Goal: Task Accomplishment & Management: Manage account settings

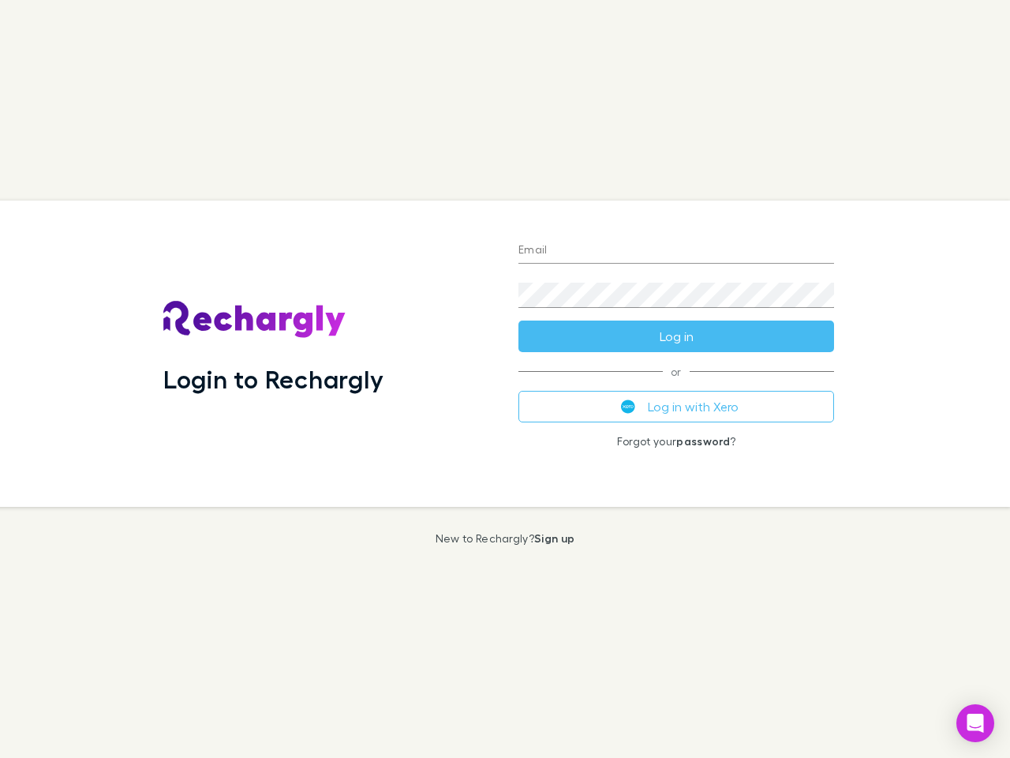
click at [505, 379] on div "Login to Rechargly" at bounding box center [328, 353] width 355 height 306
click at [676, 251] on input "Email" at bounding box center [676, 250] width 316 height 25
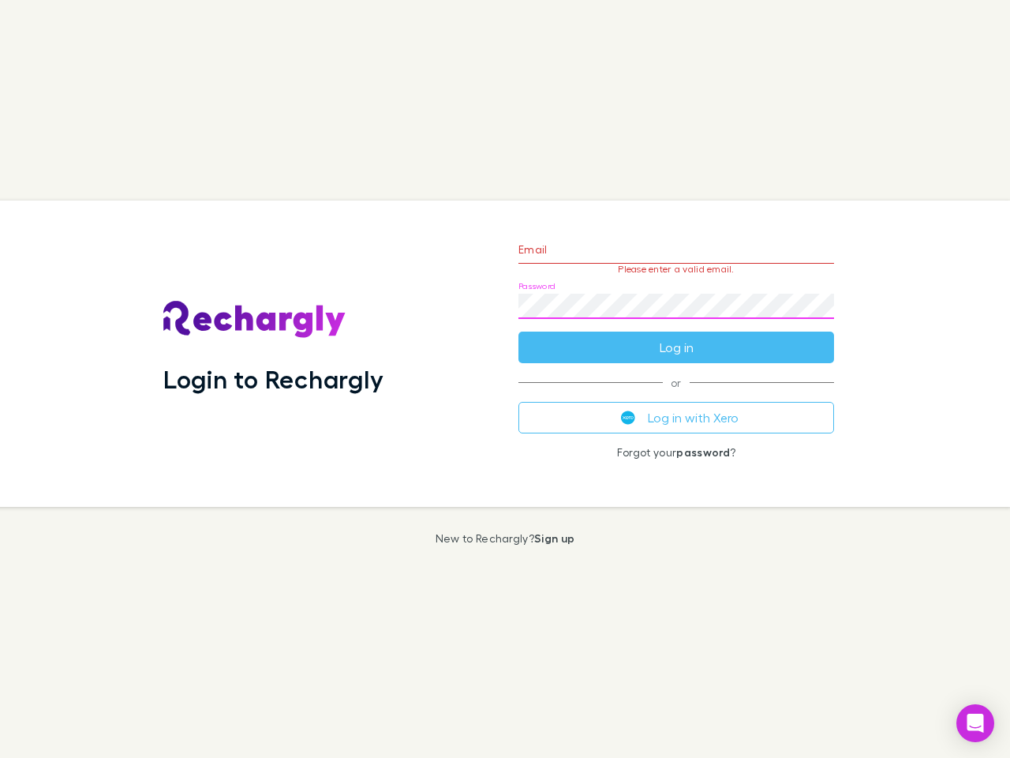
click at [676, 336] on form "Email Please enter a valid email. Password Log in" at bounding box center [676, 294] width 316 height 137
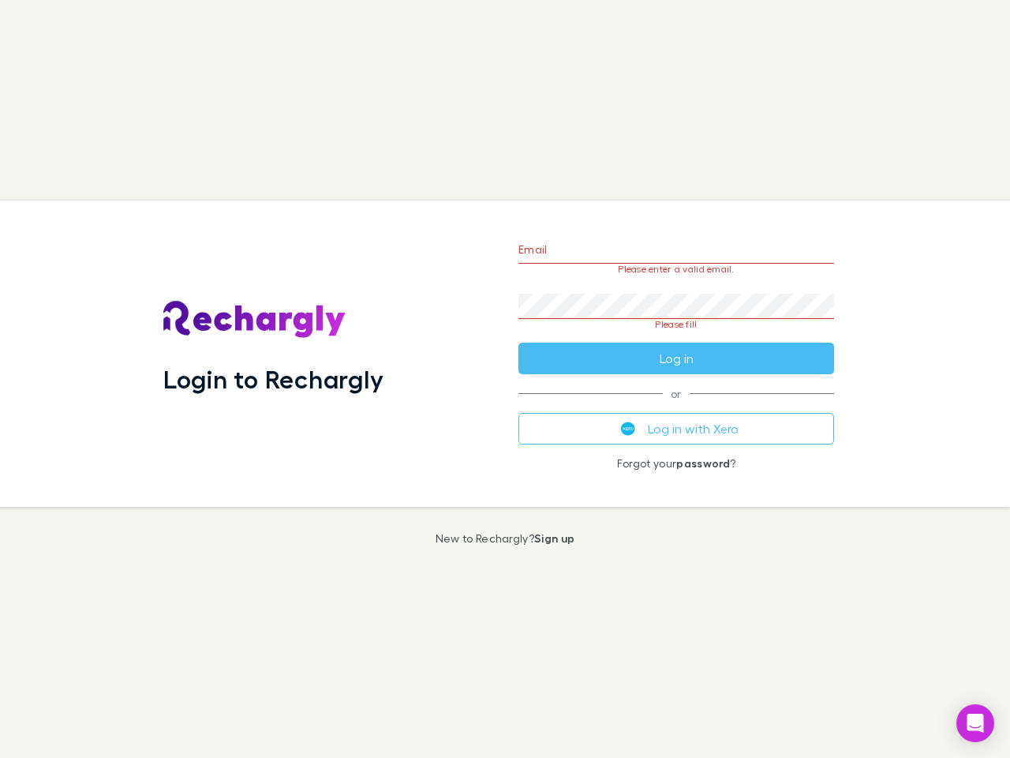
click at [676, 406] on div "Email Please enter a valid email. Password Please fill Log in or Log in with Xe…" at bounding box center [676, 353] width 341 height 306
click at [975, 723] on icon "Open Intercom Messenger" at bounding box center [976, 722] width 17 height 19
